Goal: Information Seeking & Learning: Learn about a topic

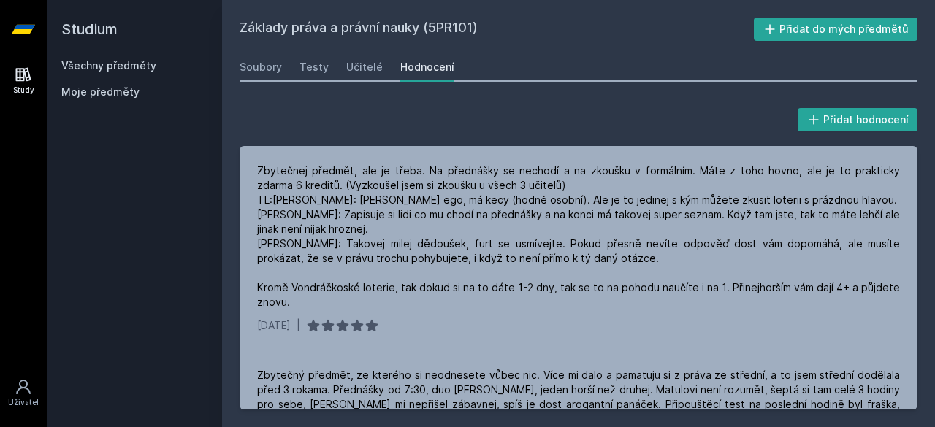
click at [83, 63] on link "Všechny předměty" at bounding box center [108, 65] width 95 height 12
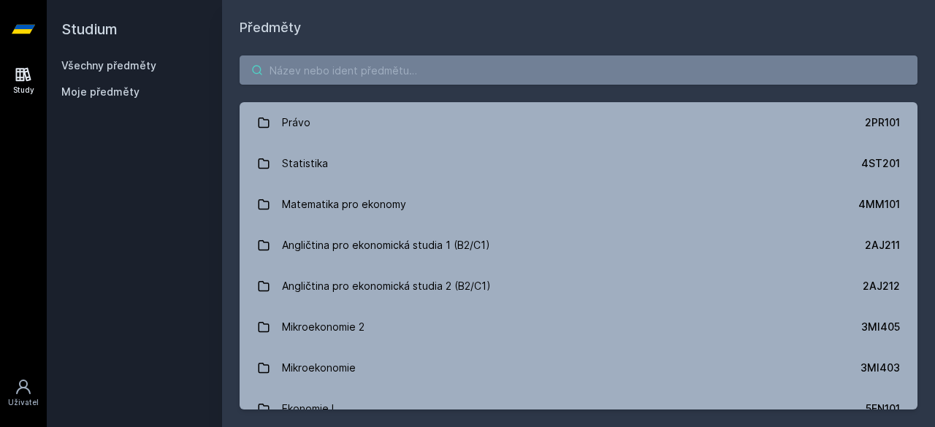
click at [391, 72] on input "search" at bounding box center [579, 69] width 678 height 29
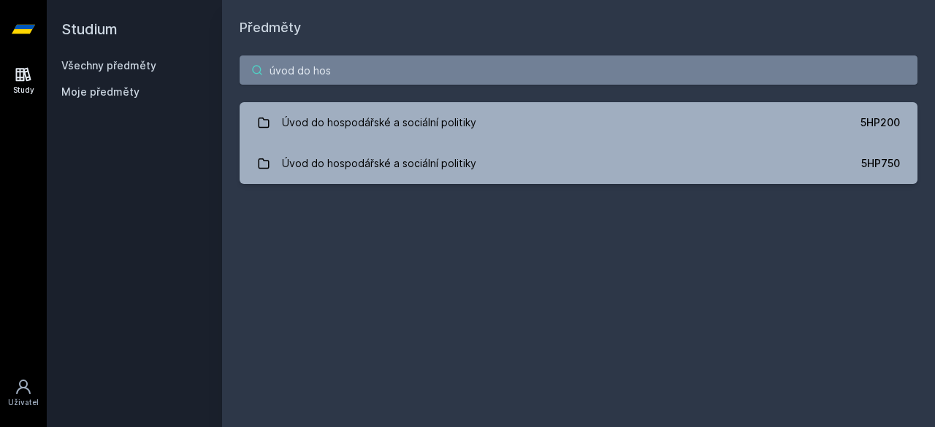
type input "úvod do hos"
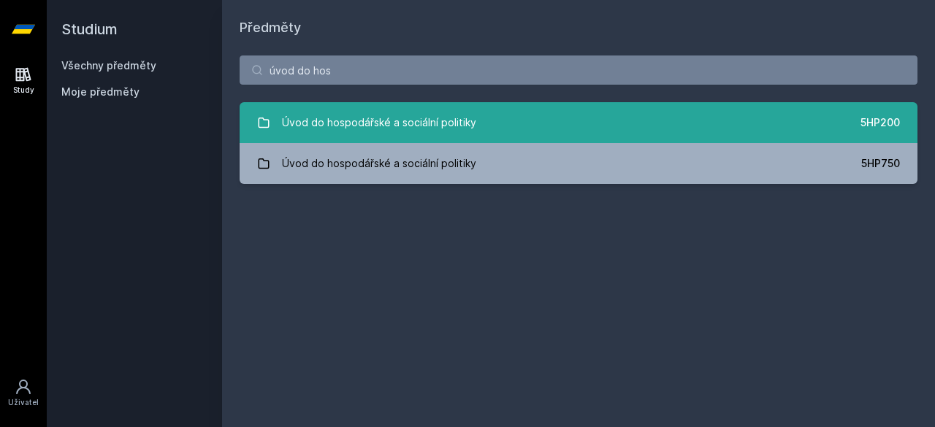
click at [654, 116] on link "Úvod do hospodářské a sociální politiky 5HP200" at bounding box center [579, 122] width 678 height 41
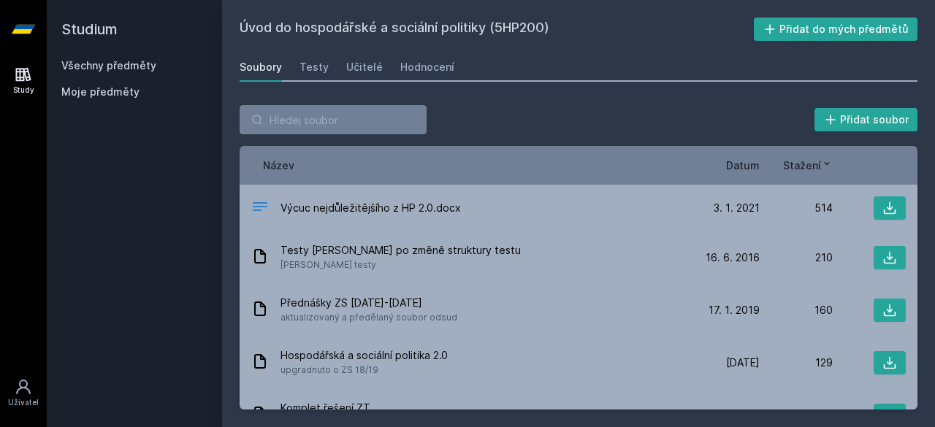
click at [737, 163] on span "Datum" at bounding box center [743, 165] width 34 height 15
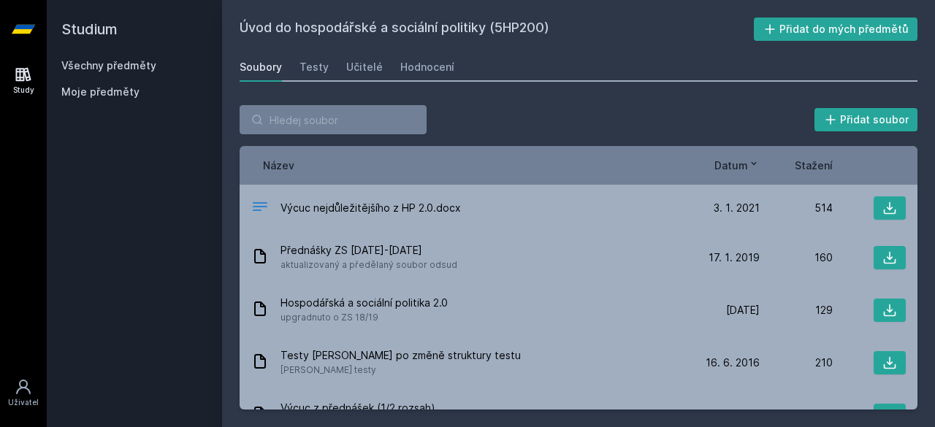
click at [737, 163] on span "Datum" at bounding box center [731, 165] width 34 height 15
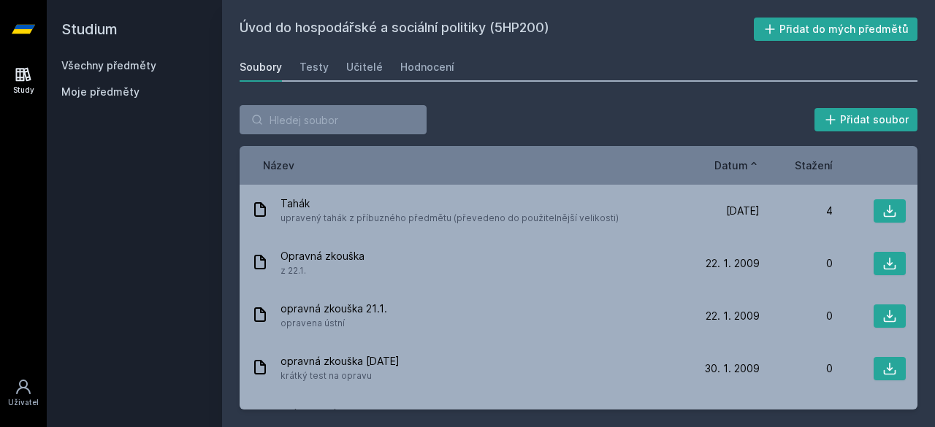
click at [737, 163] on span "Datum" at bounding box center [731, 165] width 34 height 15
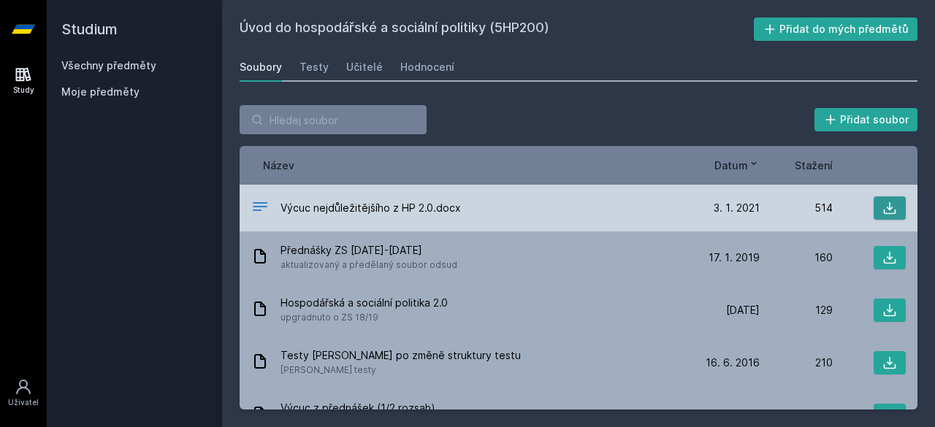
click at [889, 215] on button at bounding box center [889, 207] width 32 height 23
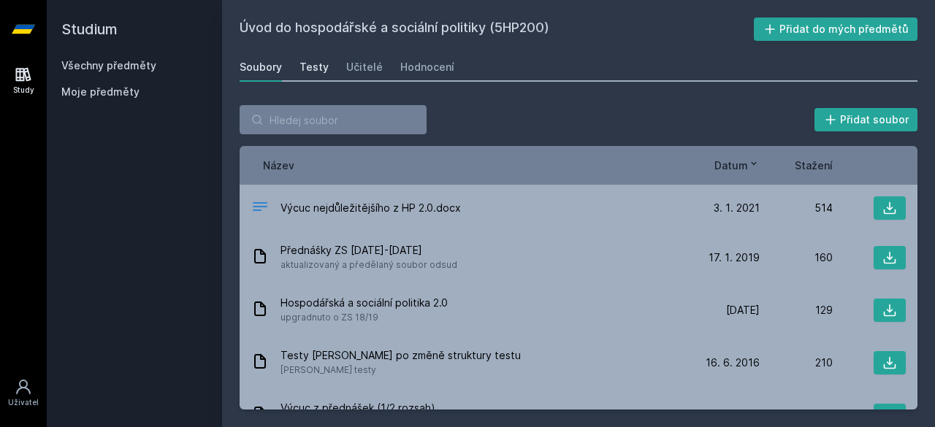
click at [313, 70] on div "Testy" at bounding box center [313, 67] width 29 height 15
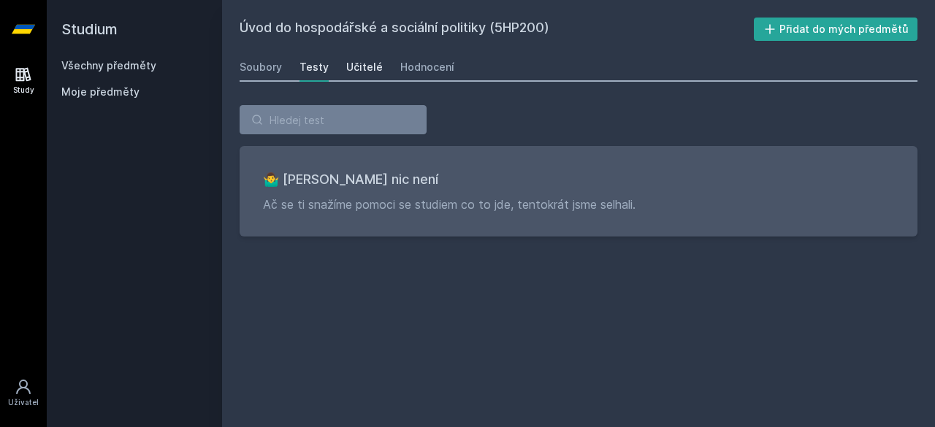
click at [353, 80] on link "Učitelé" at bounding box center [364, 67] width 37 height 29
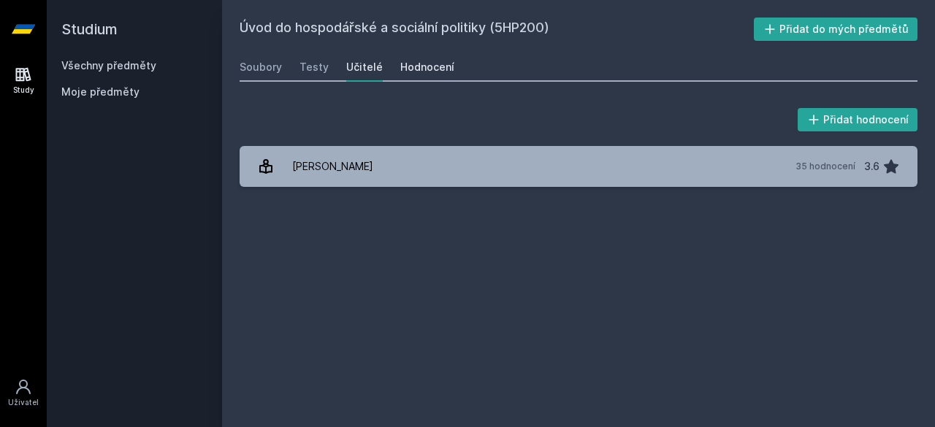
click at [422, 72] on div "Hodnocení" at bounding box center [427, 67] width 54 height 15
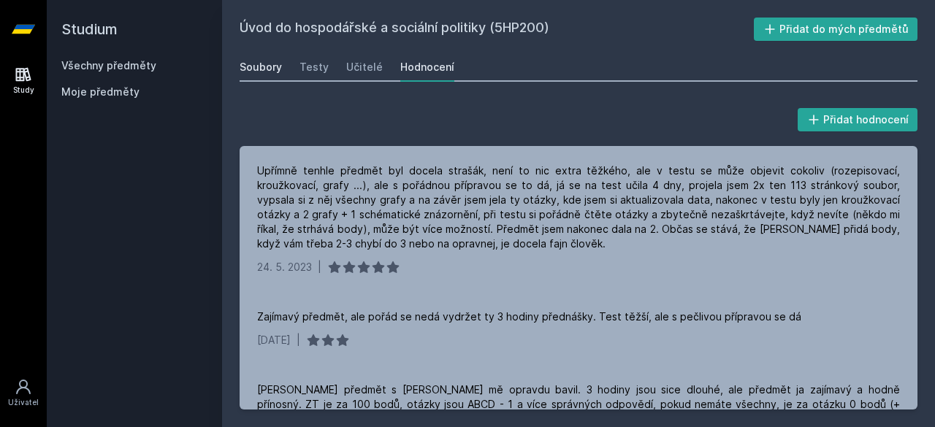
click at [269, 73] on div "Soubory" at bounding box center [261, 67] width 42 height 15
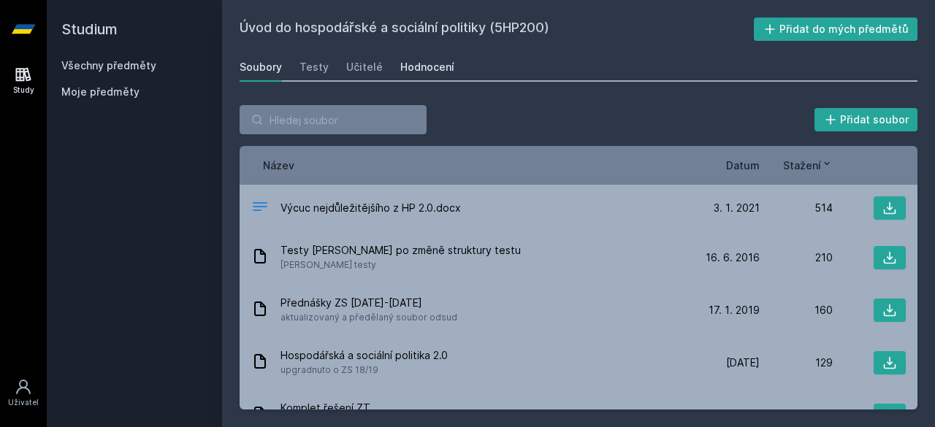
click at [415, 77] on link "Hodnocení" at bounding box center [427, 67] width 54 height 29
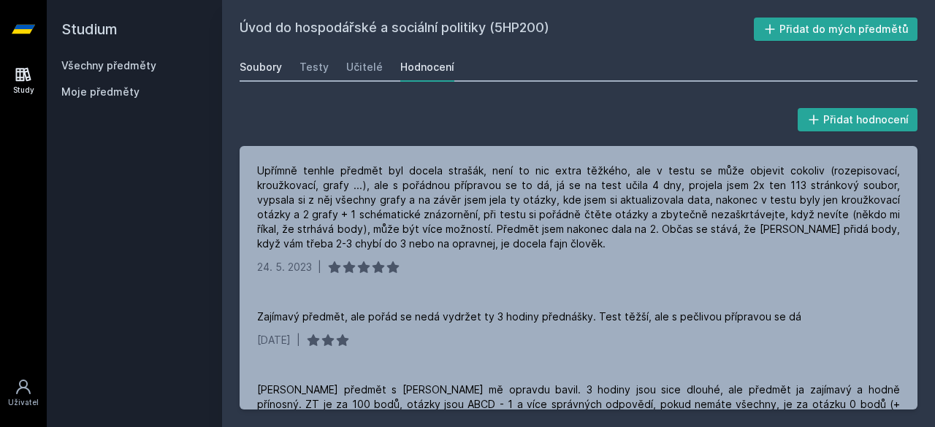
click at [277, 71] on div "Soubory" at bounding box center [261, 67] width 42 height 15
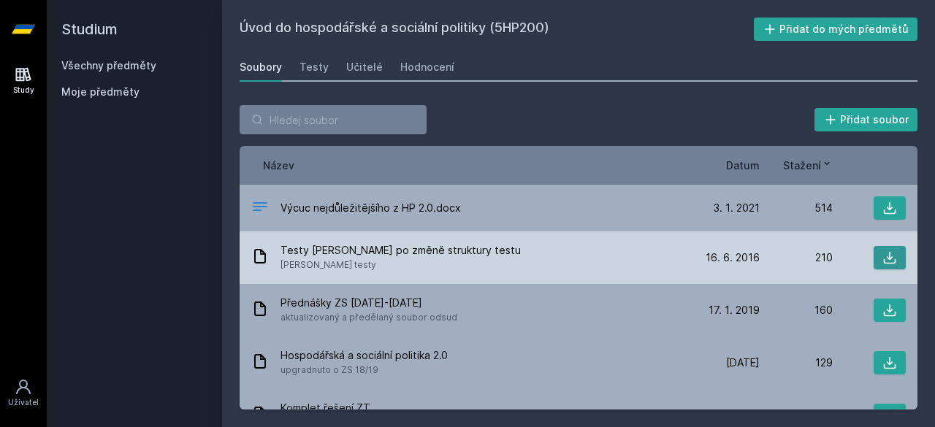
click at [894, 261] on button at bounding box center [889, 257] width 32 height 23
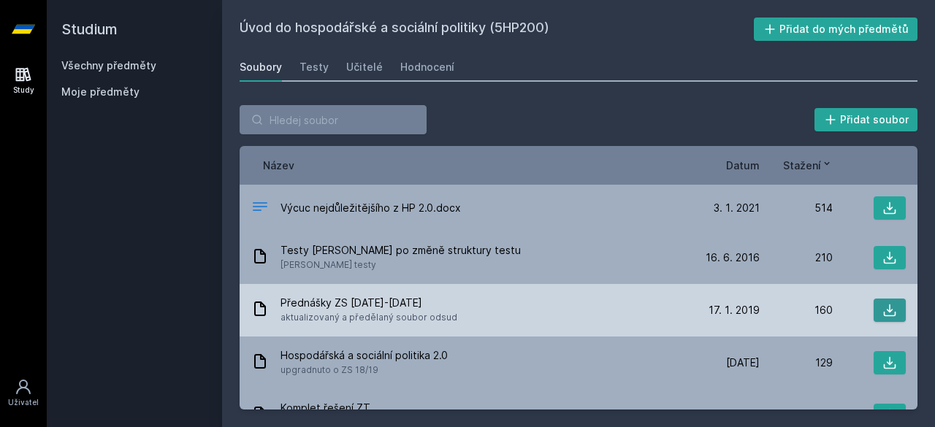
click at [882, 315] on icon at bounding box center [889, 310] width 15 height 15
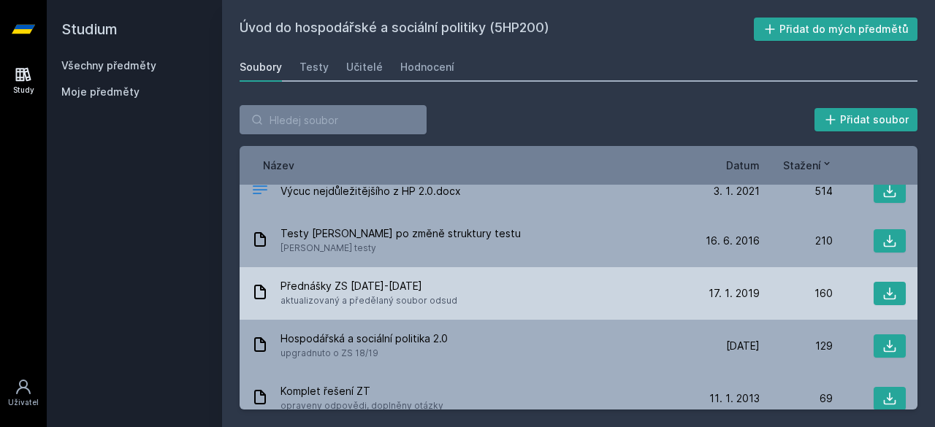
scroll to position [19, 0]
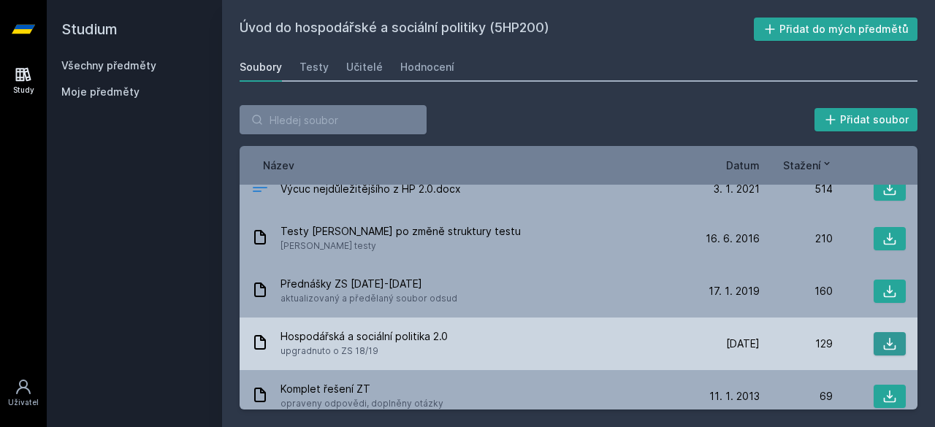
click at [884, 343] on icon at bounding box center [890, 344] width 12 height 12
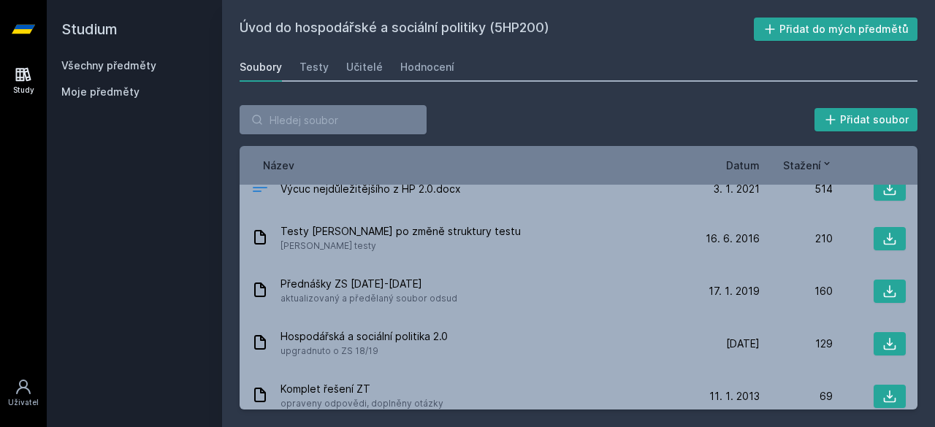
click at [445, 34] on h2 "Úvod do hospodářské a sociální politiky (5HP200)" at bounding box center [497, 29] width 514 height 23
click at [424, 62] on div "Hodnocení" at bounding box center [427, 67] width 54 height 15
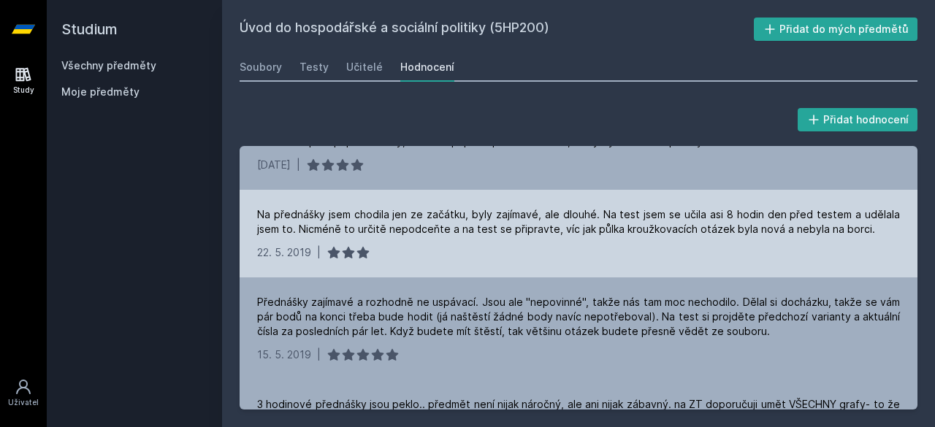
scroll to position [470, 0]
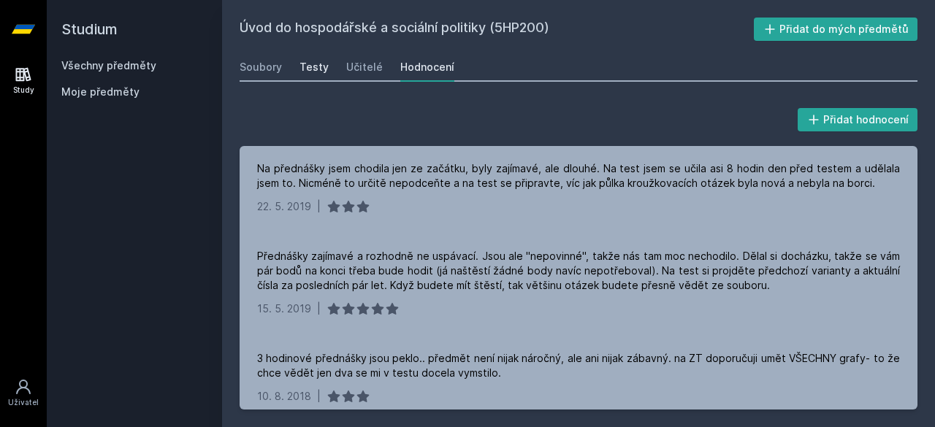
click at [318, 66] on div "Testy" at bounding box center [313, 67] width 29 height 15
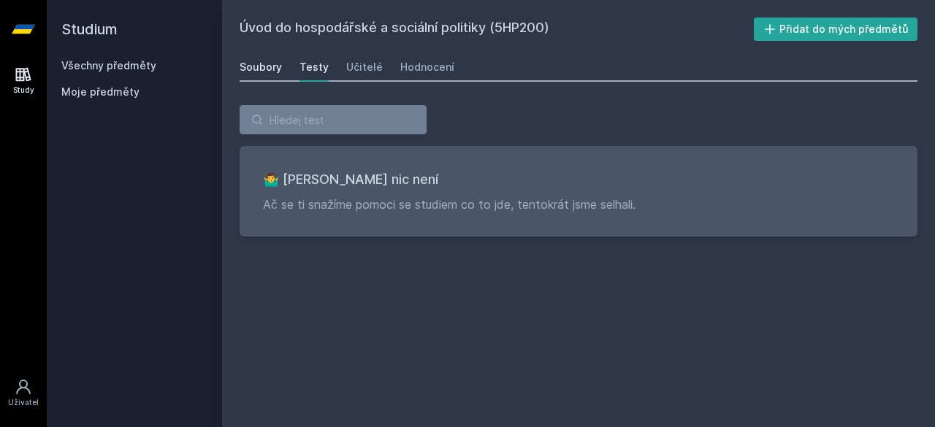
click at [253, 58] on link "Soubory" at bounding box center [261, 67] width 42 height 29
